Goal: Find specific page/section: Find specific page/section

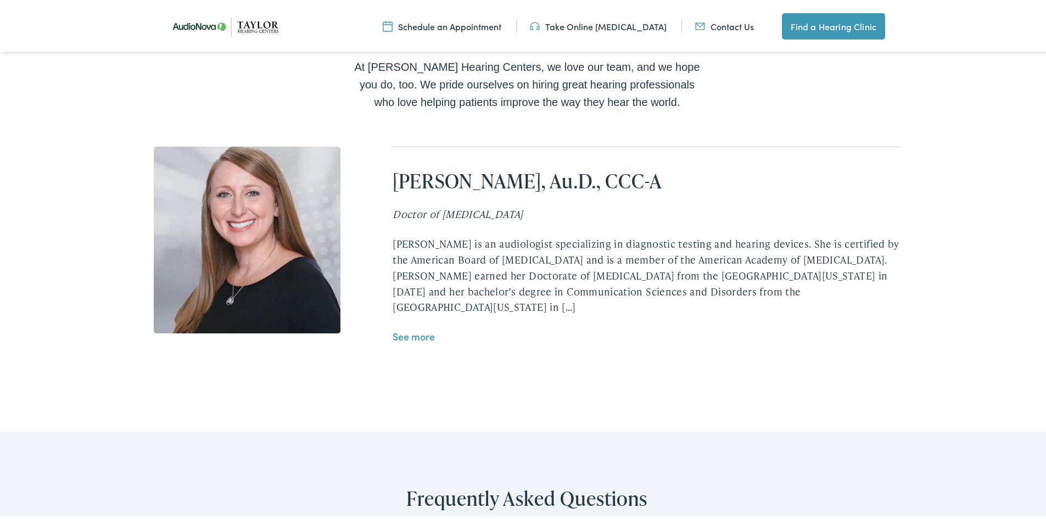
scroll to position [2269, 0]
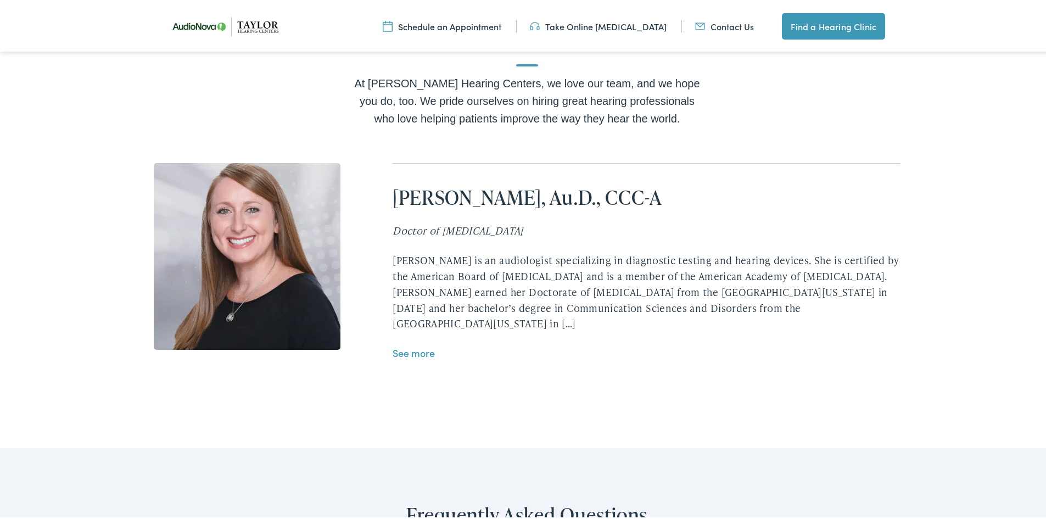
click at [418, 344] on link "See more" at bounding box center [414, 351] width 42 height 14
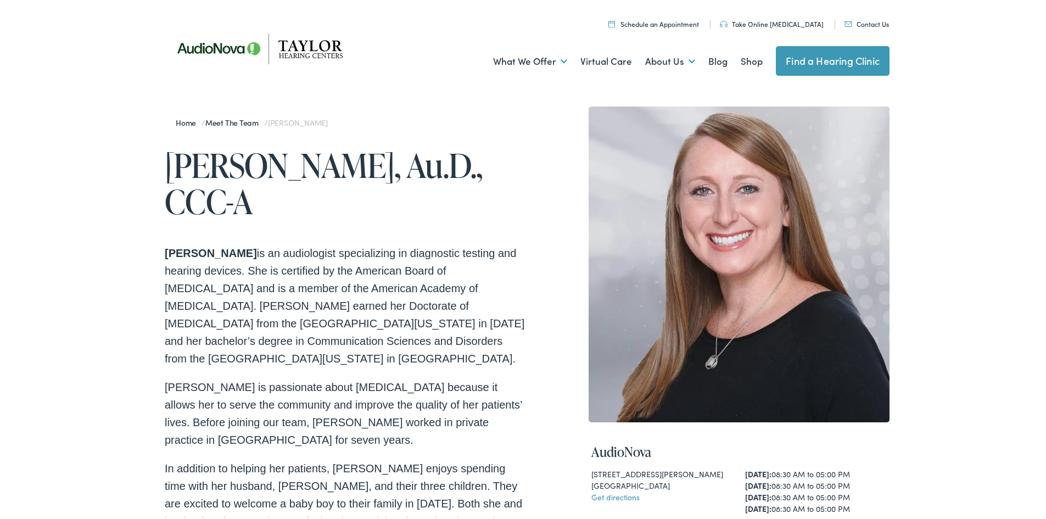
click at [243, 120] on link "Meet the Team" at bounding box center [234, 120] width 59 height 11
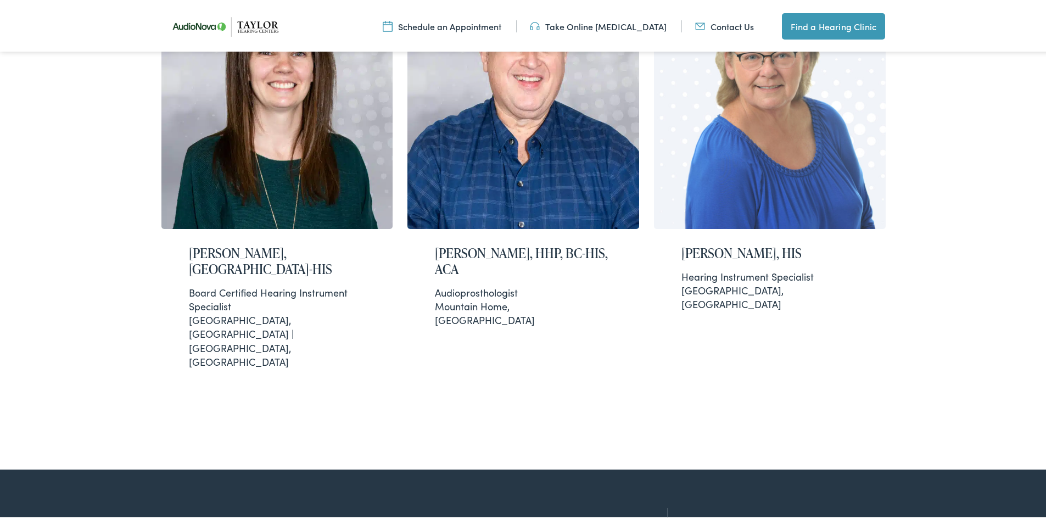
scroll to position [2127, 0]
